Goal: Information Seeking & Learning: Understand process/instructions

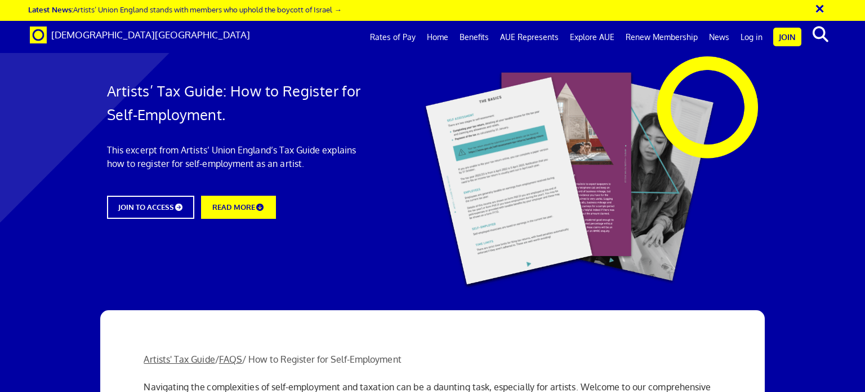
scroll to position [1049, 0]
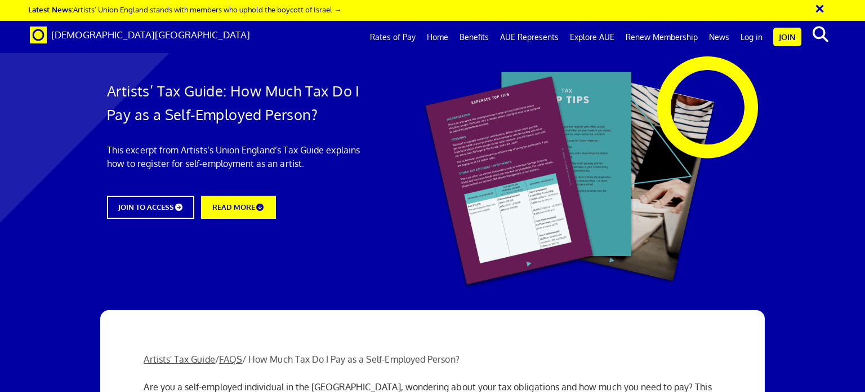
scroll to position [764, 0]
